Goal: Task Accomplishment & Management: Manage account settings

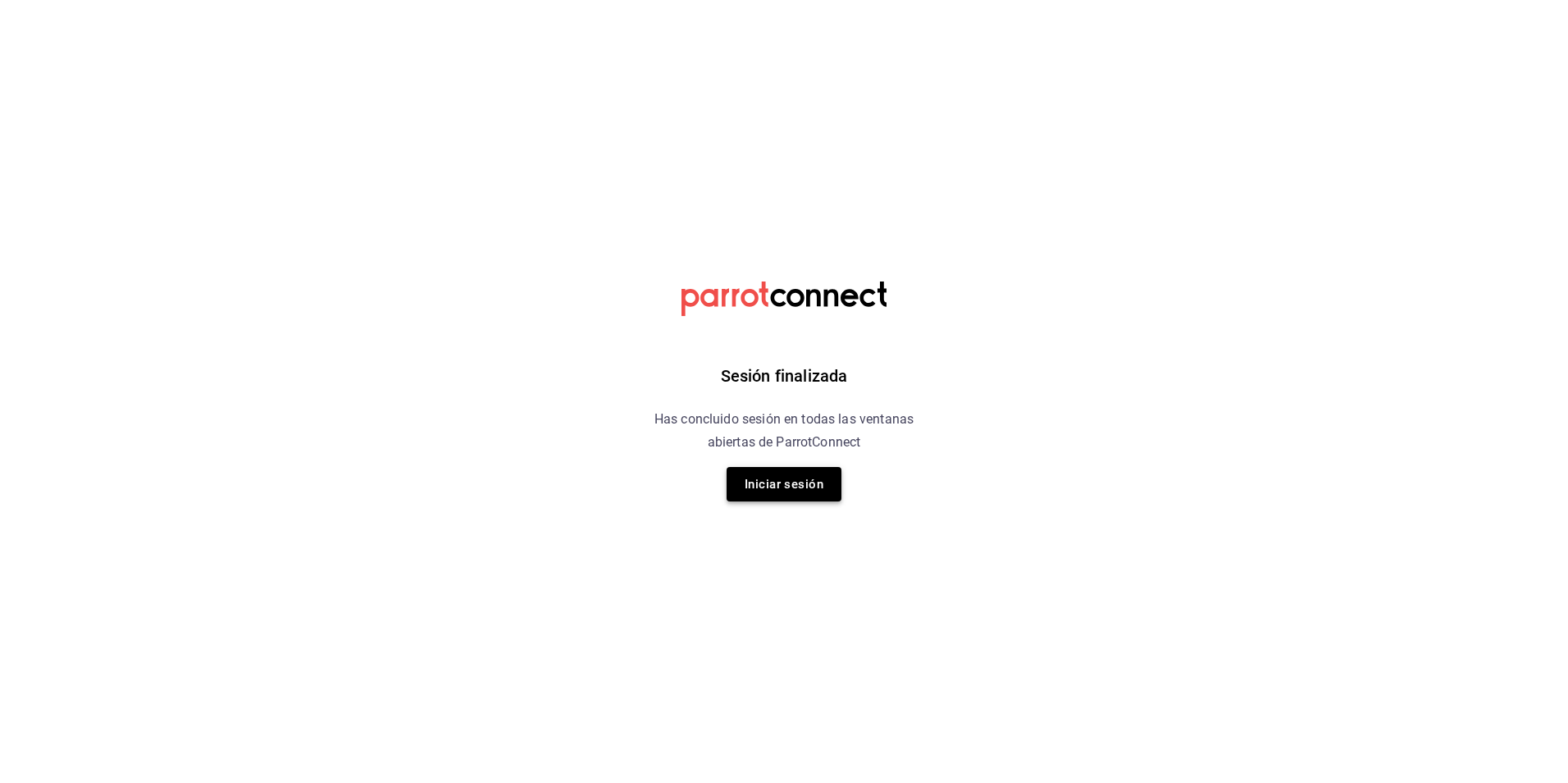
click at [793, 490] on button "Iniciar sesión" at bounding box center [784, 484] width 115 height 35
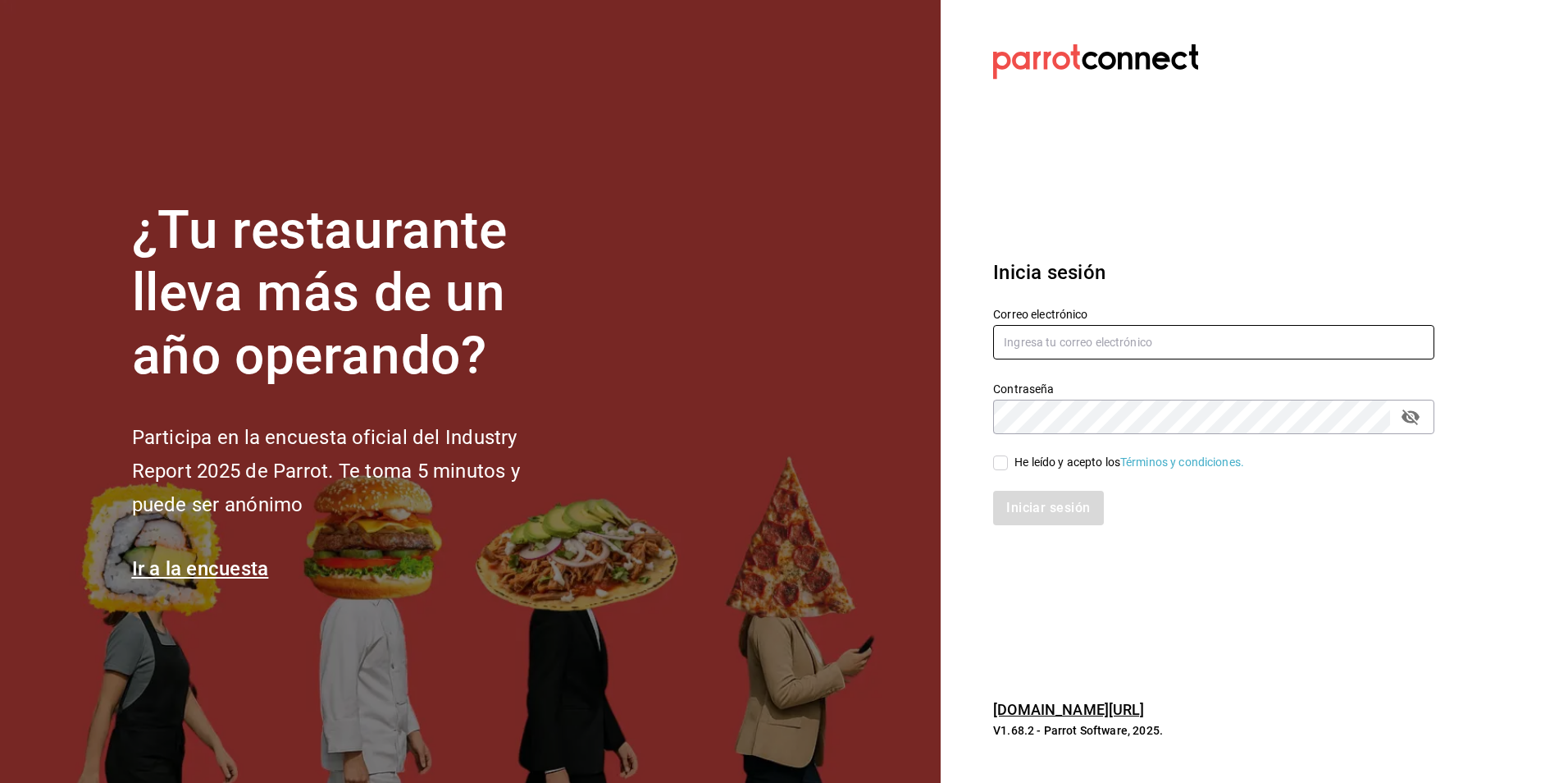
type input "[EMAIL_ADDRESS][DOMAIN_NAME]"
click at [1005, 468] on input "He leído y acepto los Términos y condiciones." at bounding box center [1001, 463] width 15 height 15
checkbox input "true"
click at [1022, 499] on button "Iniciar sesión" at bounding box center [1049, 508] width 111 height 35
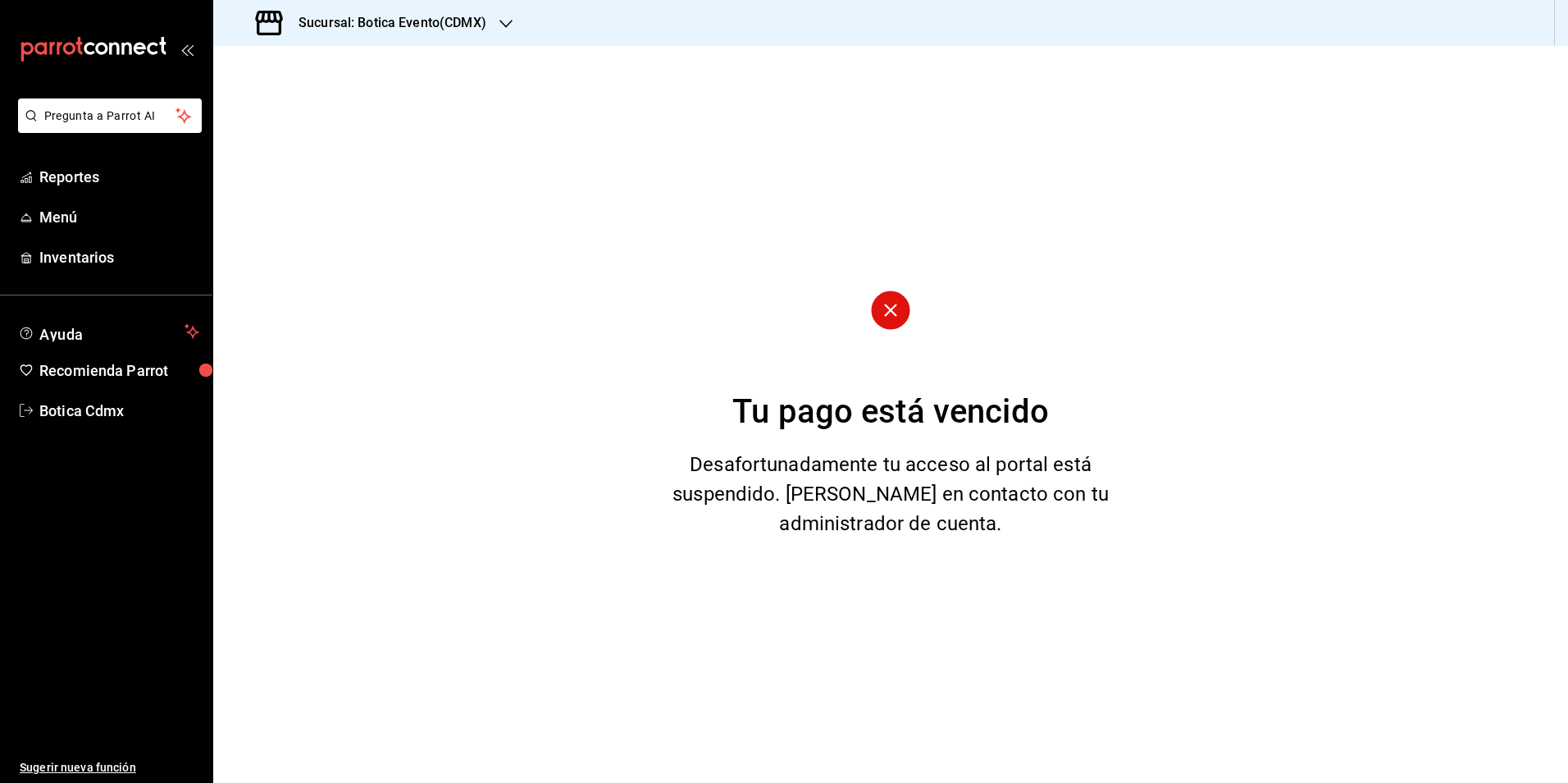
click at [505, 21] on icon "button" at bounding box center [506, 24] width 13 height 13
click at [311, 107] on div "Botica (CDMX)" at bounding box center [336, 107] width 220 height 17
